Goal: Task Accomplishment & Management: Manage account settings

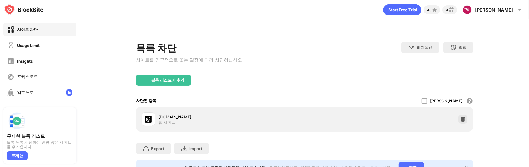
click at [286, 138] on div "Export 파일 내보내기 (웹 사이트 항목에만 해당) Import 파일 가져오기 (웹 사이트 항목에만 해당)" at bounding box center [304, 145] width 337 height 28
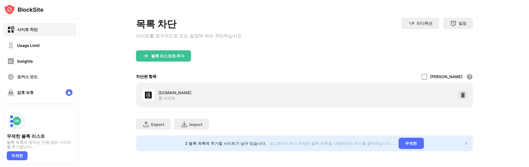
scroll to position [32, 0]
click at [460, 92] on img at bounding box center [463, 95] width 6 height 6
